Goal: Task Accomplishment & Management: Complete application form

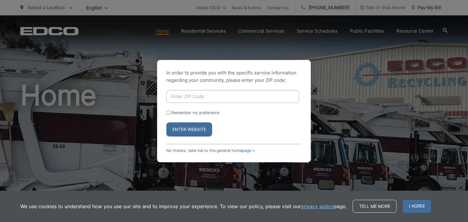
click at [211, 91] on input "Enter ZIP Code" at bounding box center [232, 96] width 133 height 13
type input "+"
type input "92028"
click at [199, 132] on button "Enter Website" at bounding box center [189, 129] width 46 height 14
click at [185, 132] on button "Enter Website" at bounding box center [189, 129] width 46 height 14
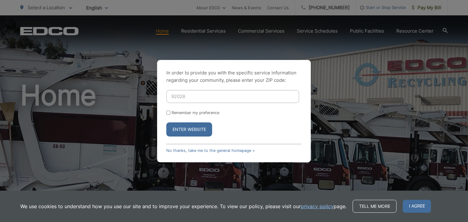
click at [185, 132] on div "In order to provide you with the specific service information regarding your co…" at bounding box center [234, 111] width 468 height 222
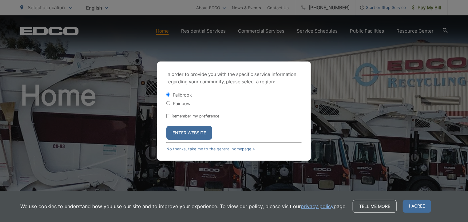
click at [192, 133] on button "Enter Website" at bounding box center [189, 133] width 46 height 14
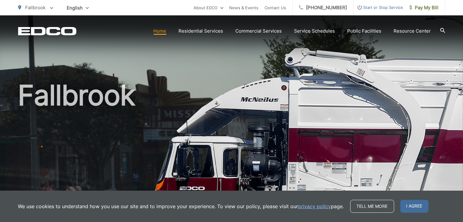
click at [370, 7] on span "Start or Stop Service" at bounding box center [379, 7] width 50 height 7
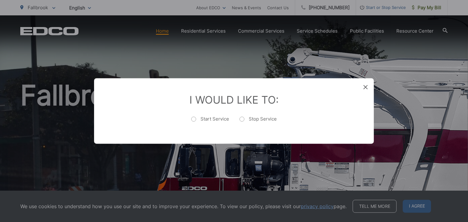
click at [193, 120] on label "Start Service" at bounding box center [210, 122] width 38 height 12
radio input "true"
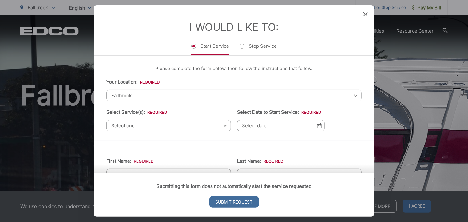
click at [140, 94] on span "Fallbrook" at bounding box center [233, 95] width 255 height 11
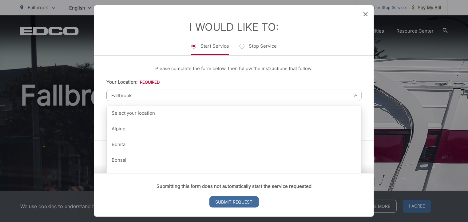
click at [140, 97] on span "Fallbrook" at bounding box center [233, 95] width 255 height 11
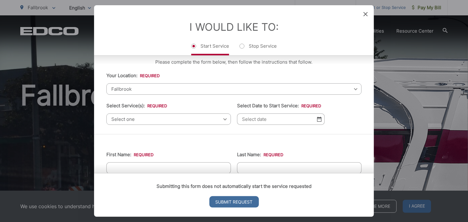
scroll to position [12, 0]
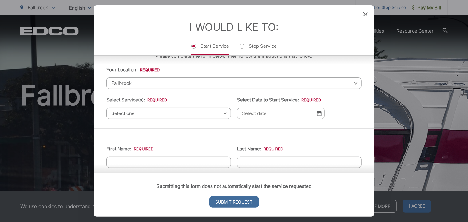
click at [110, 83] on span "Fallbrook" at bounding box center [233, 82] width 255 height 11
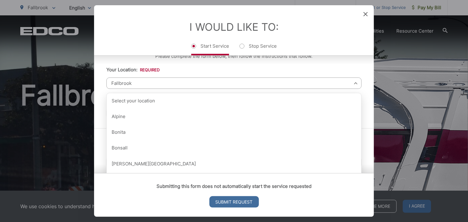
click at [111, 83] on span "Fallbrook" at bounding box center [233, 82] width 255 height 11
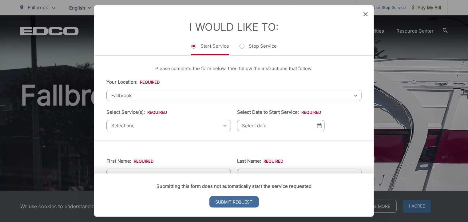
scroll to position [0, 0]
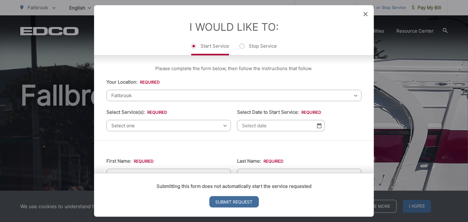
click at [112, 95] on span "Fallbrook" at bounding box center [233, 95] width 255 height 11
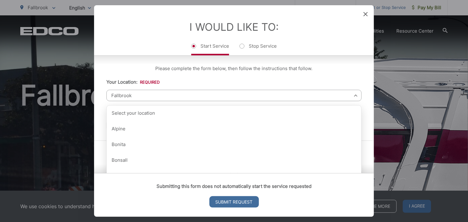
click at [371, 173] on div "Submitting this form does not automatically start the service requested Submit …" at bounding box center [234, 195] width 280 height 44
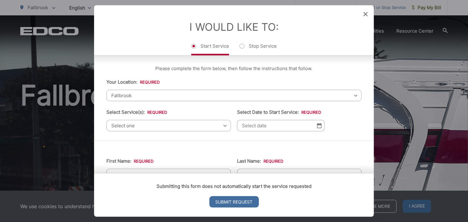
click at [141, 96] on span "Fallbrook" at bounding box center [233, 95] width 255 height 11
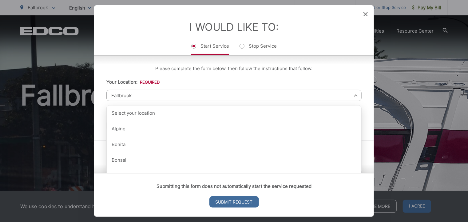
click at [136, 96] on span "Fallbrook" at bounding box center [233, 95] width 255 height 11
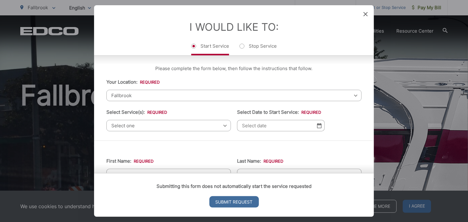
click at [139, 96] on span "Fallbrook" at bounding box center [233, 95] width 255 height 11
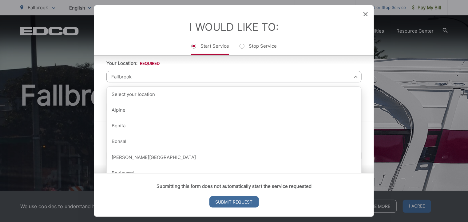
scroll to position [17, 0]
click at [350, 76] on span "Fallbrook" at bounding box center [233, 78] width 255 height 11
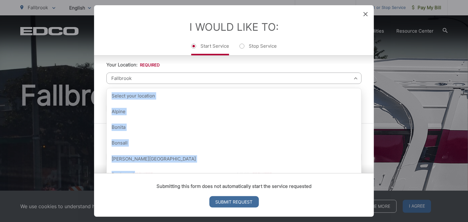
click at [350, 76] on span "Fallbrook" at bounding box center [233, 78] width 255 height 11
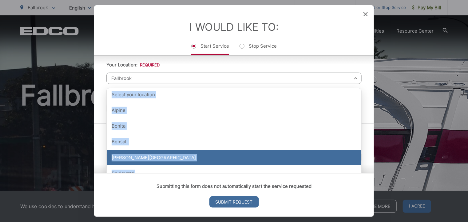
scroll to position [0, 0]
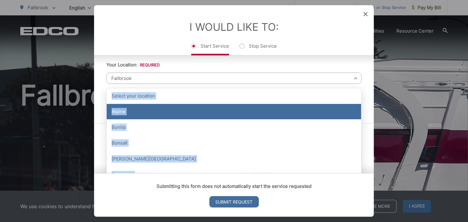
click at [206, 115] on div "Alpine" at bounding box center [234, 111] width 255 height 15
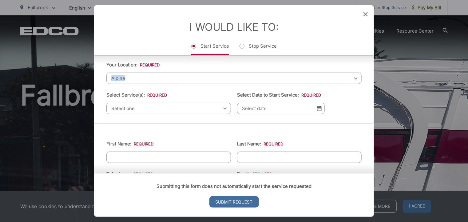
click at [290, 73] on span "Alpine" at bounding box center [233, 78] width 255 height 11
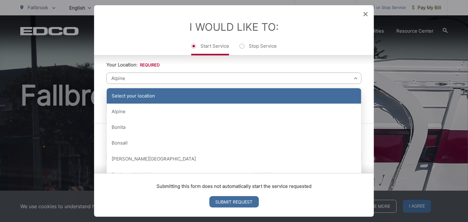
click at [148, 90] on div "Select your location" at bounding box center [234, 95] width 255 height 15
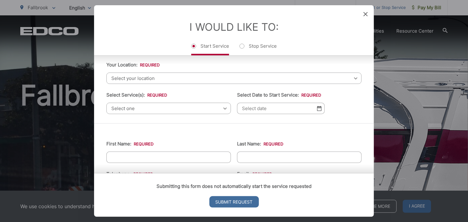
click at [153, 77] on span "Select your location" at bounding box center [233, 78] width 255 height 11
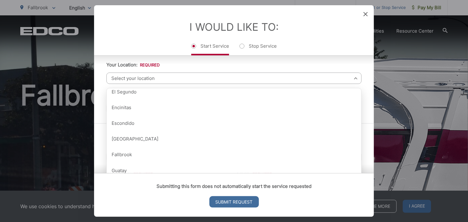
scroll to position [240, 0]
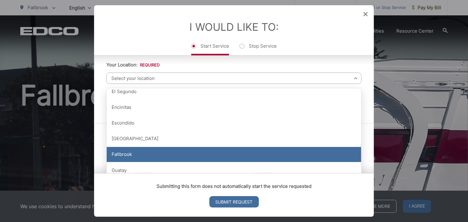
click at [127, 157] on div "Fallbrook" at bounding box center [234, 154] width 255 height 15
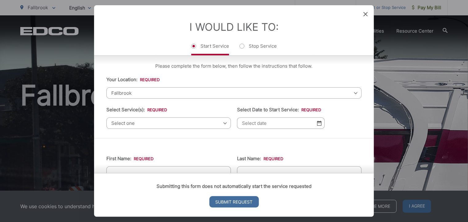
scroll to position [1, 0]
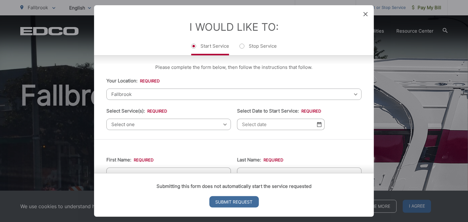
click at [122, 126] on span "Select one" at bounding box center [168, 124] width 125 height 11
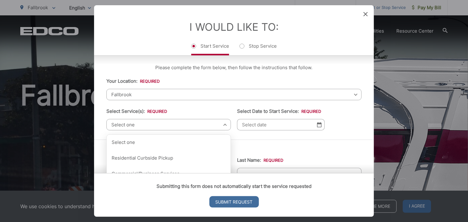
scroll to position [0, 0]
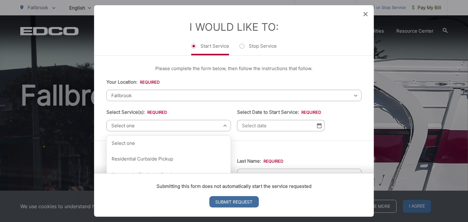
click at [132, 94] on span "Fallbrook" at bounding box center [233, 95] width 255 height 11
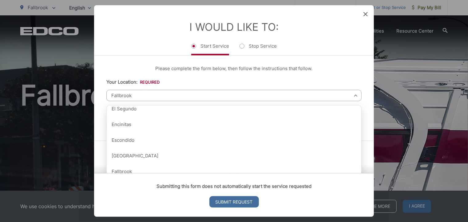
click at [132, 95] on span "Fallbrook" at bounding box center [233, 95] width 255 height 11
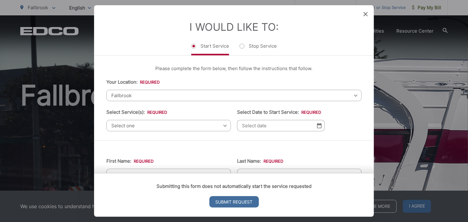
click at [130, 95] on span "Fallbrook" at bounding box center [233, 95] width 255 height 11
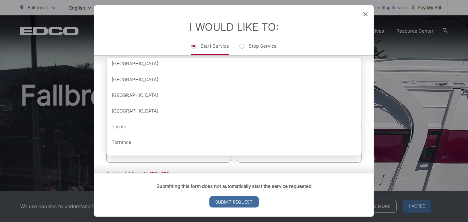
scroll to position [50, 0]
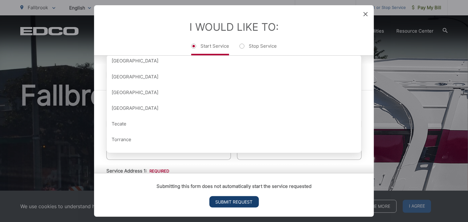
click at [232, 202] on input "Submit Request" at bounding box center [233, 201] width 49 height 11
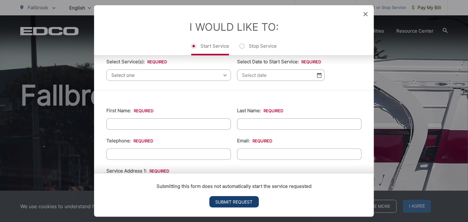
scroll to position [0, 0]
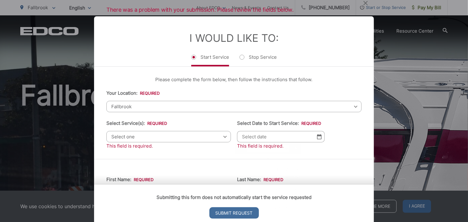
click at [249, 133] on input "Select Date to Start Service: *" at bounding box center [281, 136] width 88 height 11
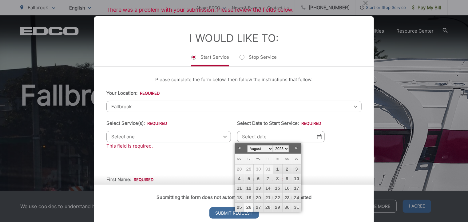
click at [250, 208] on link "26" at bounding box center [248, 207] width 9 height 9
type input "08/26/2025"
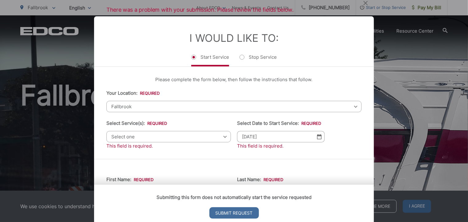
click at [224, 136] on div "Select one Select one Residential Curbside Pickup Commercial/Business Services …" at bounding box center [168, 136] width 125 height 11
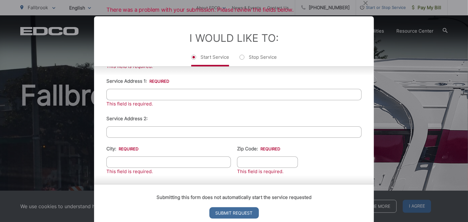
scroll to position [183, 0]
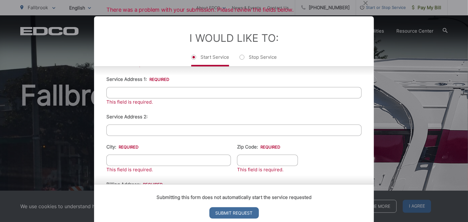
click at [148, 93] on input "Service Address 1: *" at bounding box center [233, 92] width 255 height 11
click at [121, 160] on input "City: *" at bounding box center [168, 160] width 125 height 11
type input "Fallbrook"
click at [121, 90] on input "Service Address 1: *" at bounding box center [233, 92] width 255 height 11
click at [122, 126] on input "Service Address 2:" at bounding box center [233, 130] width 255 height 11
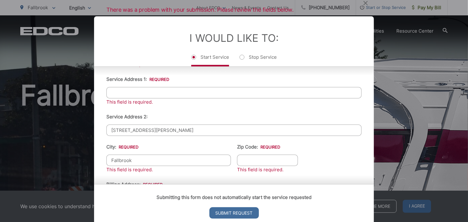
type input "39295 DELUZ ROAD"
click at [252, 160] on input "Zip Code: *" at bounding box center [267, 160] width 61 height 11
type input "92028"
click at [129, 92] on input "Service Address 1: *" at bounding box center [233, 92] width 255 height 11
click at [157, 90] on input "Service Address 1: *" at bounding box center [233, 92] width 255 height 11
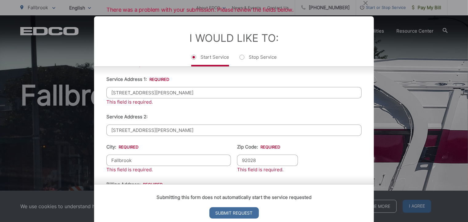
type input "39295 DELUZ ROAD"
click at [156, 126] on input "39295 DELUZ ROAD" at bounding box center [233, 130] width 255 height 11
type input "3"
type input "n"
type input "N/A"
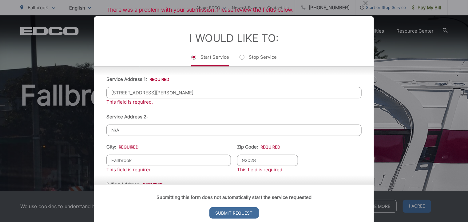
drag, startPoint x: 278, startPoint y: 164, endPoint x: 341, endPoint y: 121, distance: 76.1
click at [341, 121] on ul "First Name: * This field is required. Last Name: * This field is required. Tele…" at bounding box center [233, 146] width 255 height 320
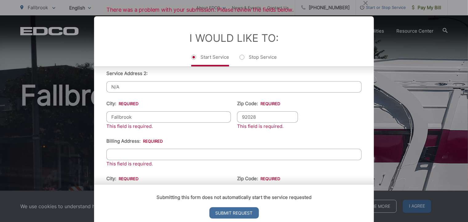
scroll to position [240, 0]
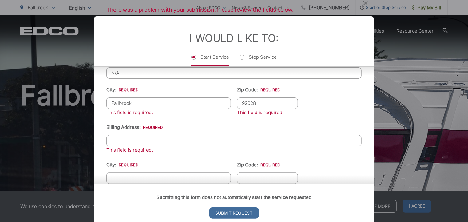
click at [129, 138] on input "Billing Address: *" at bounding box center [233, 140] width 255 height 11
click at [129, 137] on input "39295" at bounding box center [233, 140] width 255 height 11
type input "39295 De Luz Road"
click at [116, 172] on input "City: *" at bounding box center [168, 177] width 125 height 11
type input "Fallbrook"
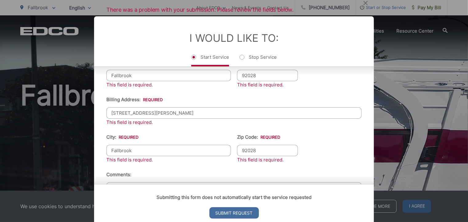
scroll to position [256, 0]
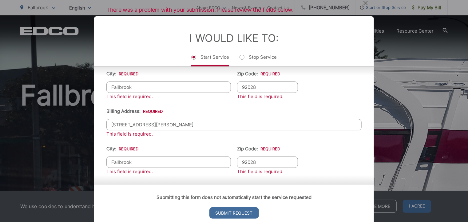
type input "92028"
click at [374, 148] on div "Please complete the form below, then follow the instructions that follow. Your …" at bounding box center [234, 125] width 280 height 117
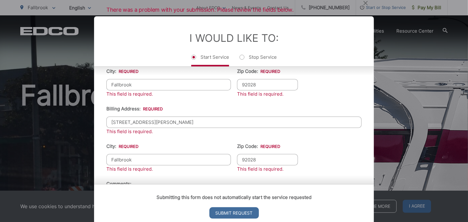
drag, startPoint x: 374, startPoint y: 148, endPoint x: 383, endPoint y: 120, distance: 30.4
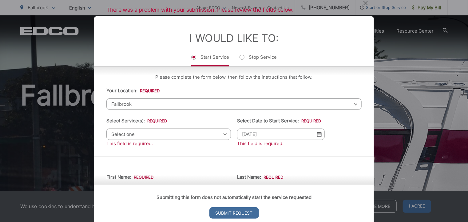
scroll to position [0, 0]
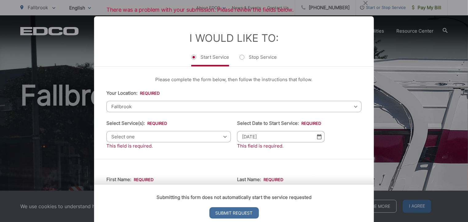
click at [141, 10] on h2 "There was a problem with your submission. Please review the fields below." at bounding box center [234, 5] width 280 height 22
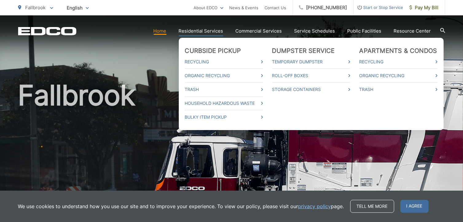
click at [215, 31] on link "Residential Services" at bounding box center [201, 30] width 45 height 7
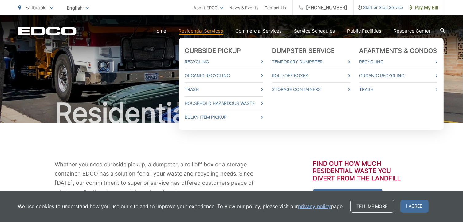
click at [217, 32] on link "Residential Services" at bounding box center [201, 30] width 45 height 7
click at [203, 90] on link "Trash" at bounding box center [224, 89] width 78 height 7
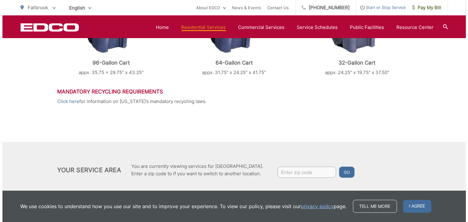
scroll to position [342, 0]
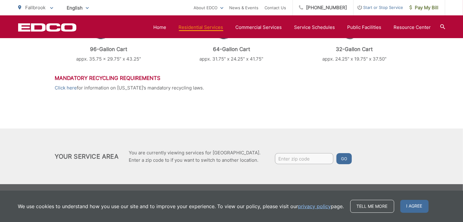
click at [366, 8] on span "Start or Stop Service" at bounding box center [379, 7] width 50 height 7
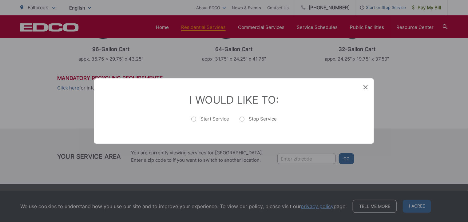
click at [194, 120] on label "Start Service" at bounding box center [210, 122] width 38 height 12
radio input "true"
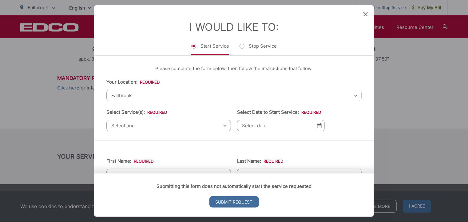
click at [366, 14] on icon at bounding box center [365, 14] width 4 height 4
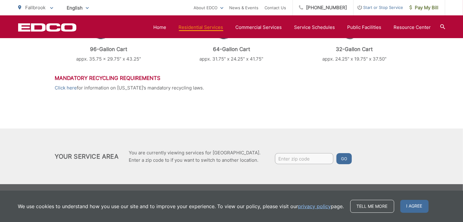
click at [368, 7] on span "Start or Stop Service" at bounding box center [379, 7] width 50 height 7
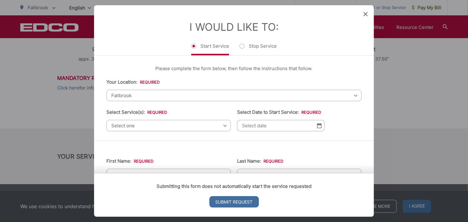
click at [302, 133] on div "Please complete the form below, then follow the instructions that follow. Your …" at bounding box center [234, 98] width 280 height 85
click at [303, 125] on input "Select Date to Start Service: *" at bounding box center [281, 125] width 88 height 11
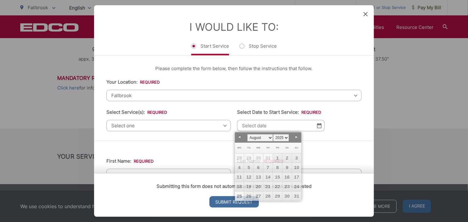
click at [333, 31] on li "I Would Like To: Start Service Stop Service" at bounding box center [233, 38] width 255 height 35
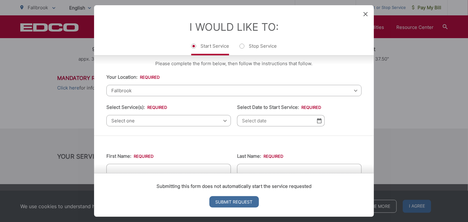
scroll to position [0, 0]
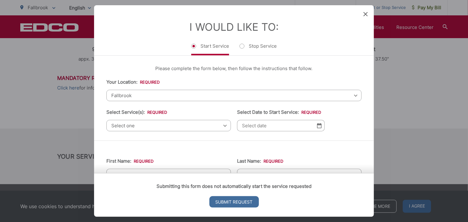
click at [223, 125] on div "Select one Select one Residential Curbside Pickup Commercial/Business Services …" at bounding box center [168, 125] width 125 height 11
click at [223, 124] on div "Select one Select one Residential Curbside Pickup Commercial/Business Services …" at bounding box center [168, 125] width 125 height 11
click at [142, 130] on span "Select one" at bounding box center [168, 125] width 125 height 11
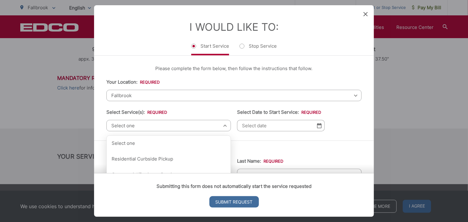
click at [463, 184] on div "Entry Status None In Progress Completed None None In Progress Completed I Would…" at bounding box center [234, 111] width 468 height 222
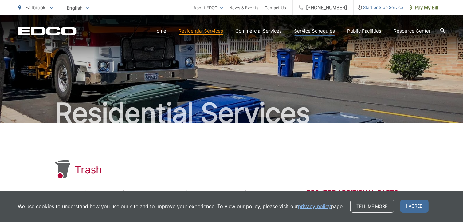
click at [317, 33] on link "Service Schedules" at bounding box center [315, 30] width 41 height 7
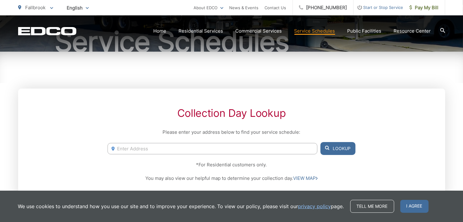
scroll to position [73, 0]
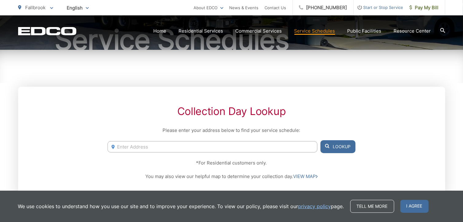
click at [251, 148] on input "Enter Address" at bounding box center [213, 146] width 210 height 11
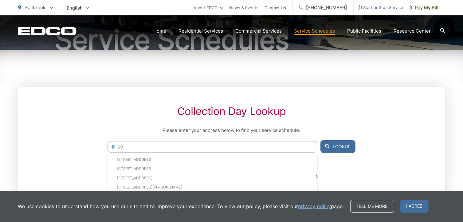
type input "3"
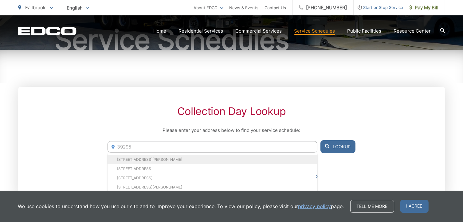
click at [167, 157] on li "[STREET_ADDRESS][PERSON_NAME]" at bounding box center [213, 159] width 210 height 9
type input "[STREET_ADDRESS][PERSON_NAME]"
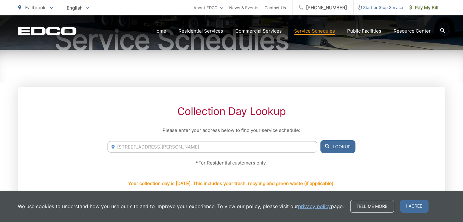
click at [340, 143] on button "Lookup" at bounding box center [338, 146] width 35 height 13
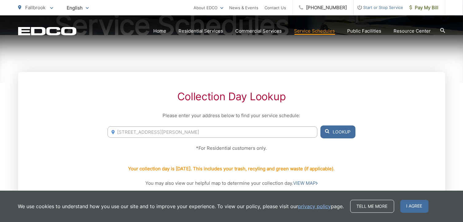
scroll to position [89, 0]
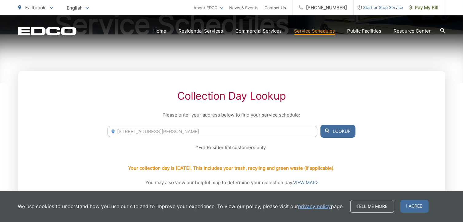
click at [344, 136] on button "Lookup" at bounding box center [338, 131] width 35 height 13
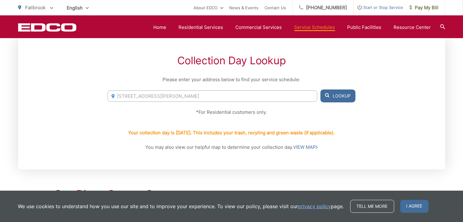
scroll to position [124, 0]
click at [344, 96] on button "Lookup" at bounding box center [338, 95] width 35 height 13
click at [341, 96] on button "Lookup" at bounding box center [338, 95] width 35 height 13
click at [342, 101] on button "Lookup" at bounding box center [338, 95] width 35 height 13
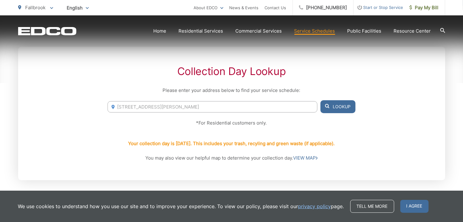
scroll to position [113, 0]
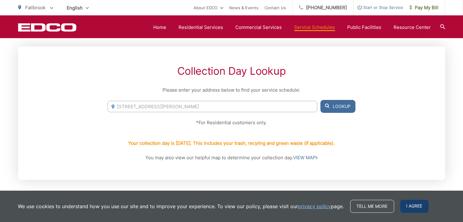
click at [410, 206] on span "I agree" at bounding box center [415, 206] width 28 height 13
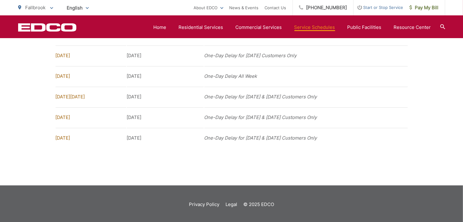
scroll to position [525, 0]
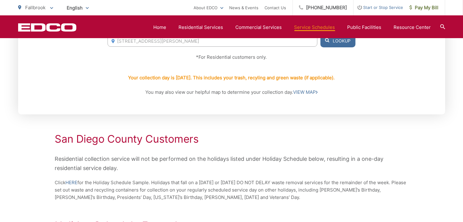
scroll to position [178, 0]
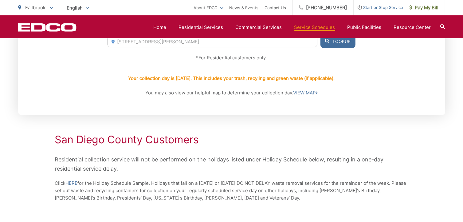
click at [337, 41] on button "Lookup" at bounding box center [338, 41] width 35 height 13
